Goal: Book appointment/travel/reservation

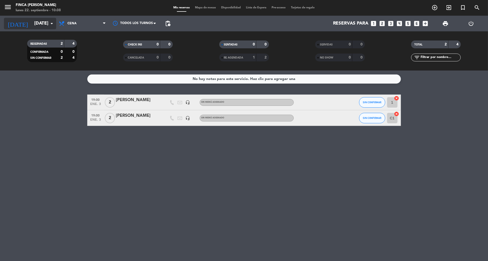
click at [55, 26] on input "[DATE]" at bounding box center [61, 23] width 58 height 10
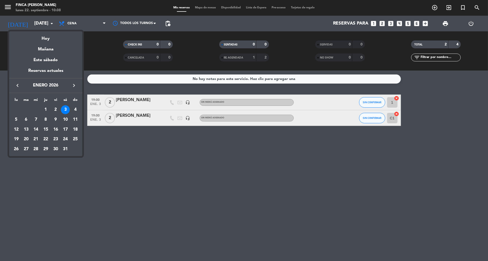
click at [77, 85] on button "keyboard_arrow_right" at bounding box center [73, 85] width 9 height 7
click at [15, 84] on icon "keyboard_arrow_left" at bounding box center [17, 85] width 6 height 6
click at [18, 85] on icon "keyboard_arrow_left" at bounding box center [17, 85] width 6 height 6
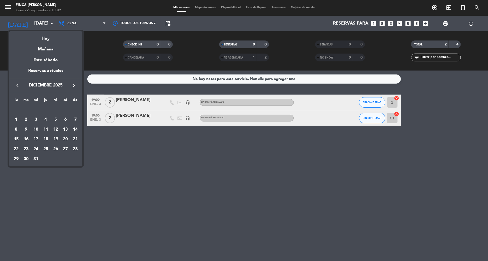
click at [18, 85] on icon "keyboard_arrow_left" at bounding box center [17, 85] width 6 height 6
click at [75, 86] on icon "keyboard_arrow_right" at bounding box center [74, 85] width 6 height 6
click at [63, 120] on div "8" at bounding box center [65, 119] width 9 height 9
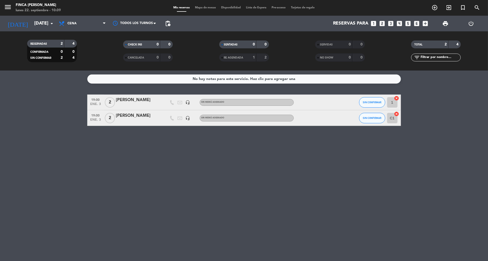
type input "[DATE]"
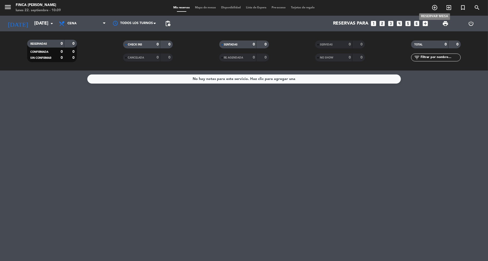
click at [435, 8] on icon "add_circle_outline" at bounding box center [434, 7] width 6 height 6
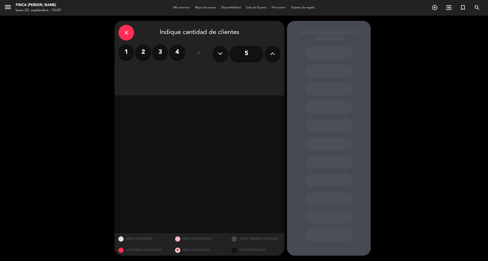
click at [143, 48] on label "2" at bounding box center [143, 52] width 16 height 16
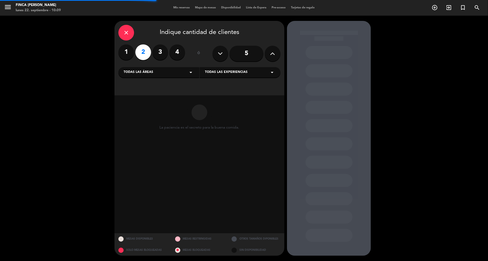
click at [178, 70] on div "Todas las áreas arrow_drop_down" at bounding box center [158, 72] width 81 height 10
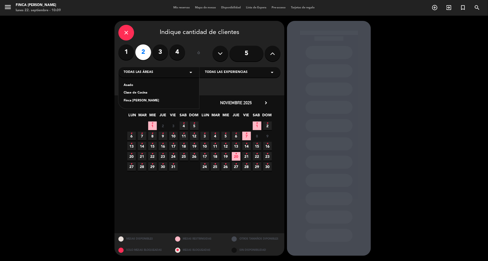
click at [163, 91] on div "Clase de Cocina" at bounding box center [159, 92] width 70 height 5
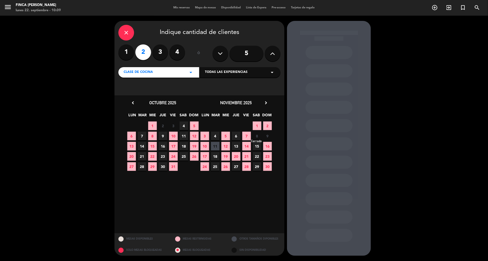
click at [257, 134] on span "8" at bounding box center [257, 136] width 9 height 9
click at [256, 134] on span "8" at bounding box center [257, 136] width 9 height 9
